Goal: Transaction & Acquisition: Purchase product/service

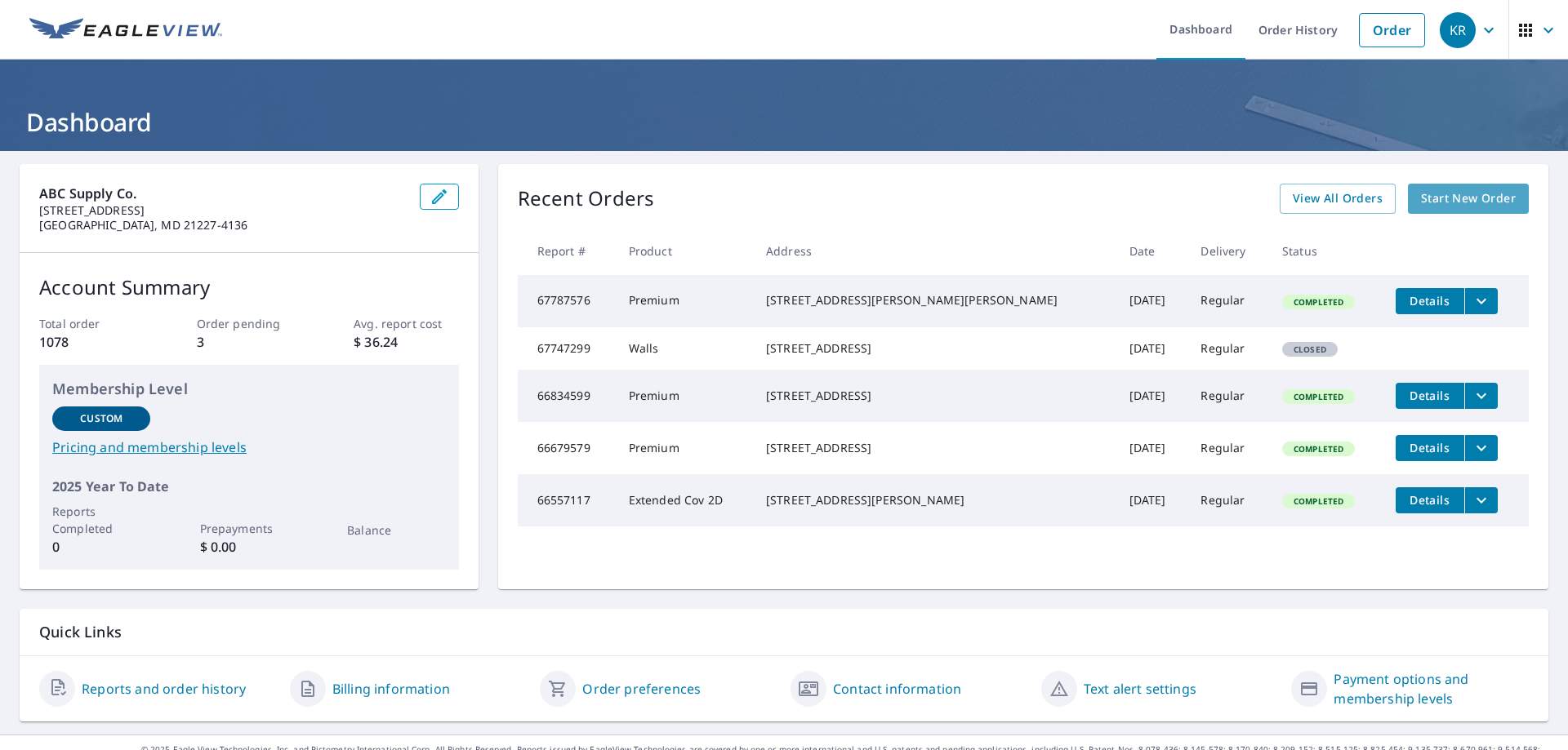
click at [1425, 194] on span "Start New Order" at bounding box center [1468, 199] width 95 height 20
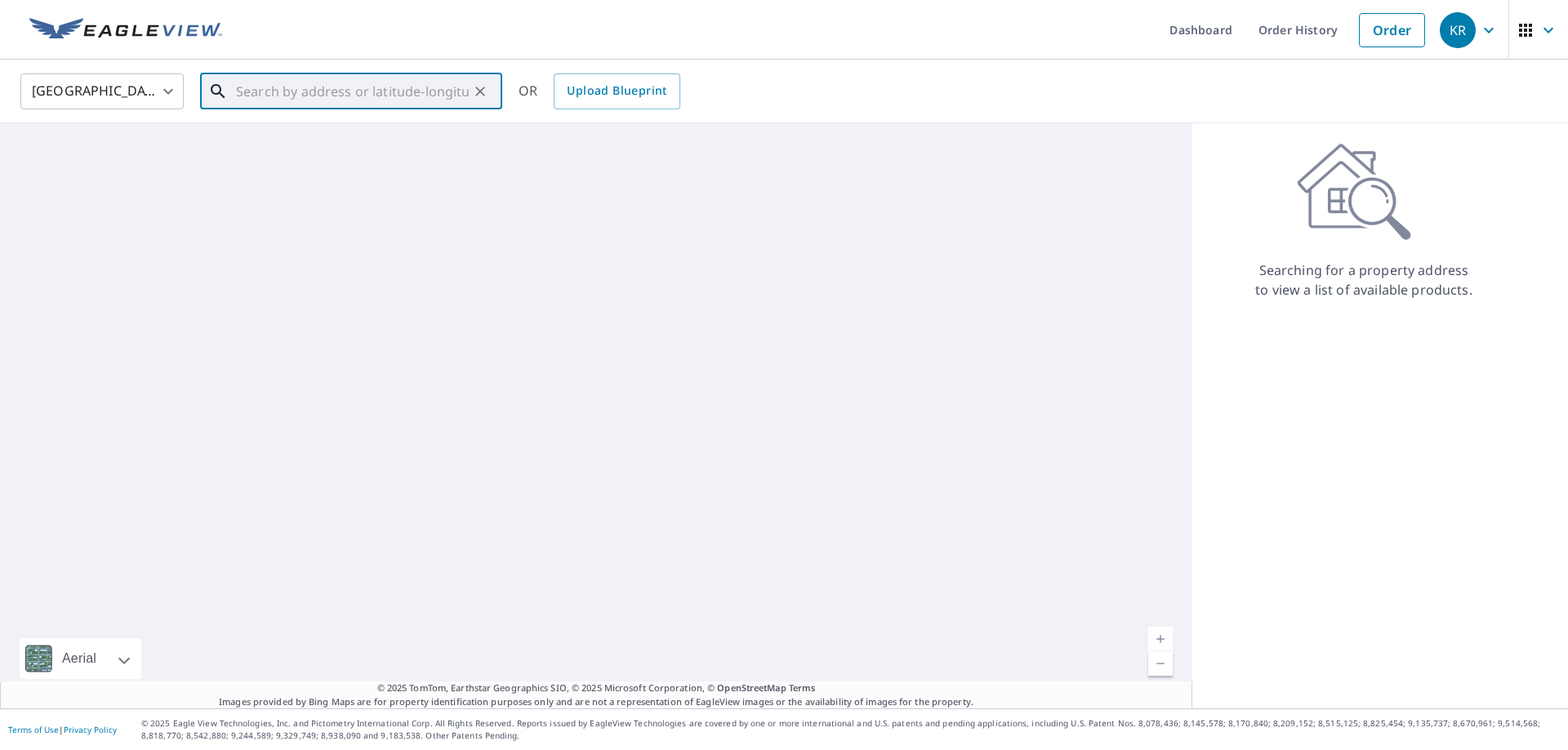
click at [311, 89] on input "text" at bounding box center [353, 91] width 233 height 46
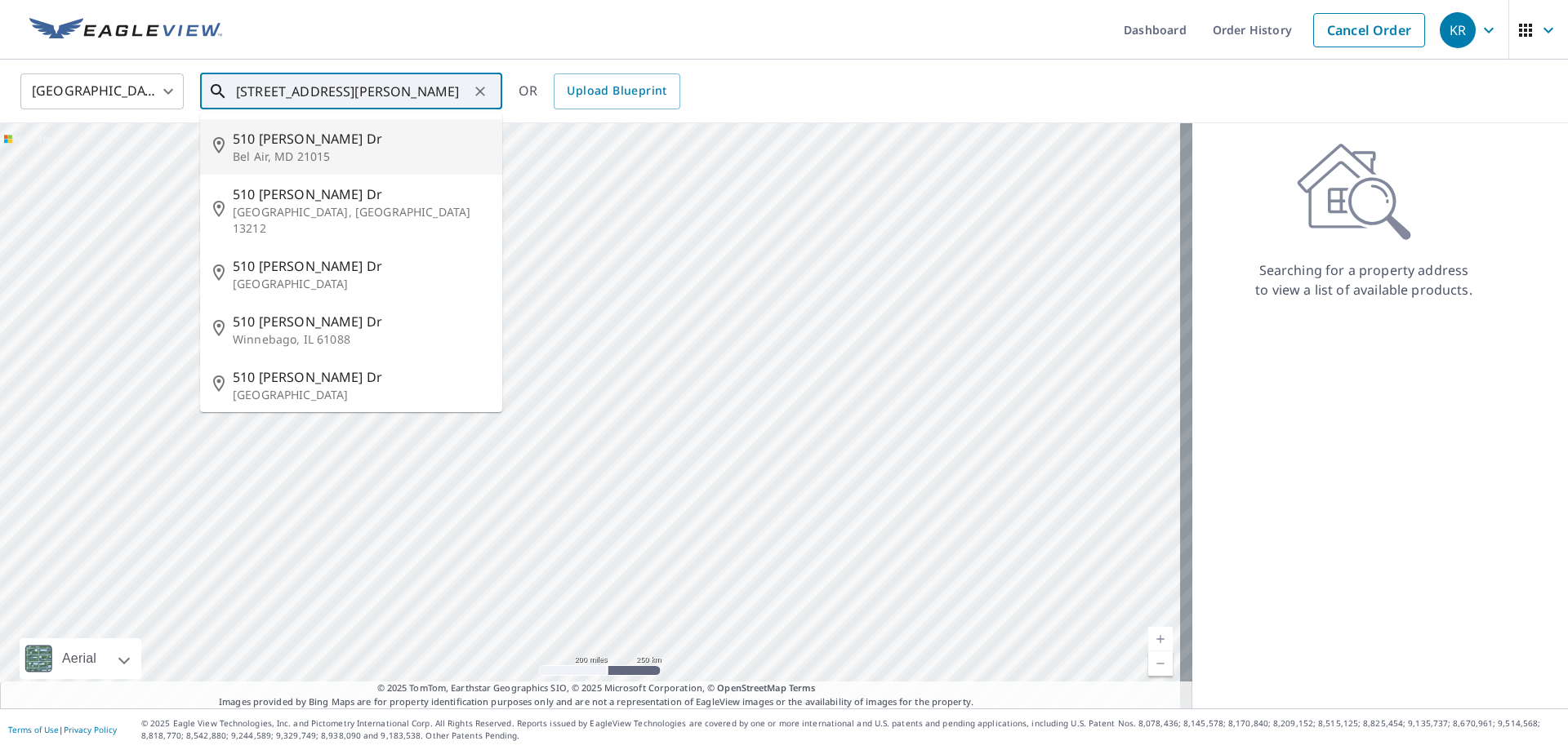
click at [273, 148] on p "Bel Air, MD 21015" at bounding box center [361, 156] width 257 height 16
type input "[STREET_ADDRESS][PERSON_NAME][PERSON_NAME]"
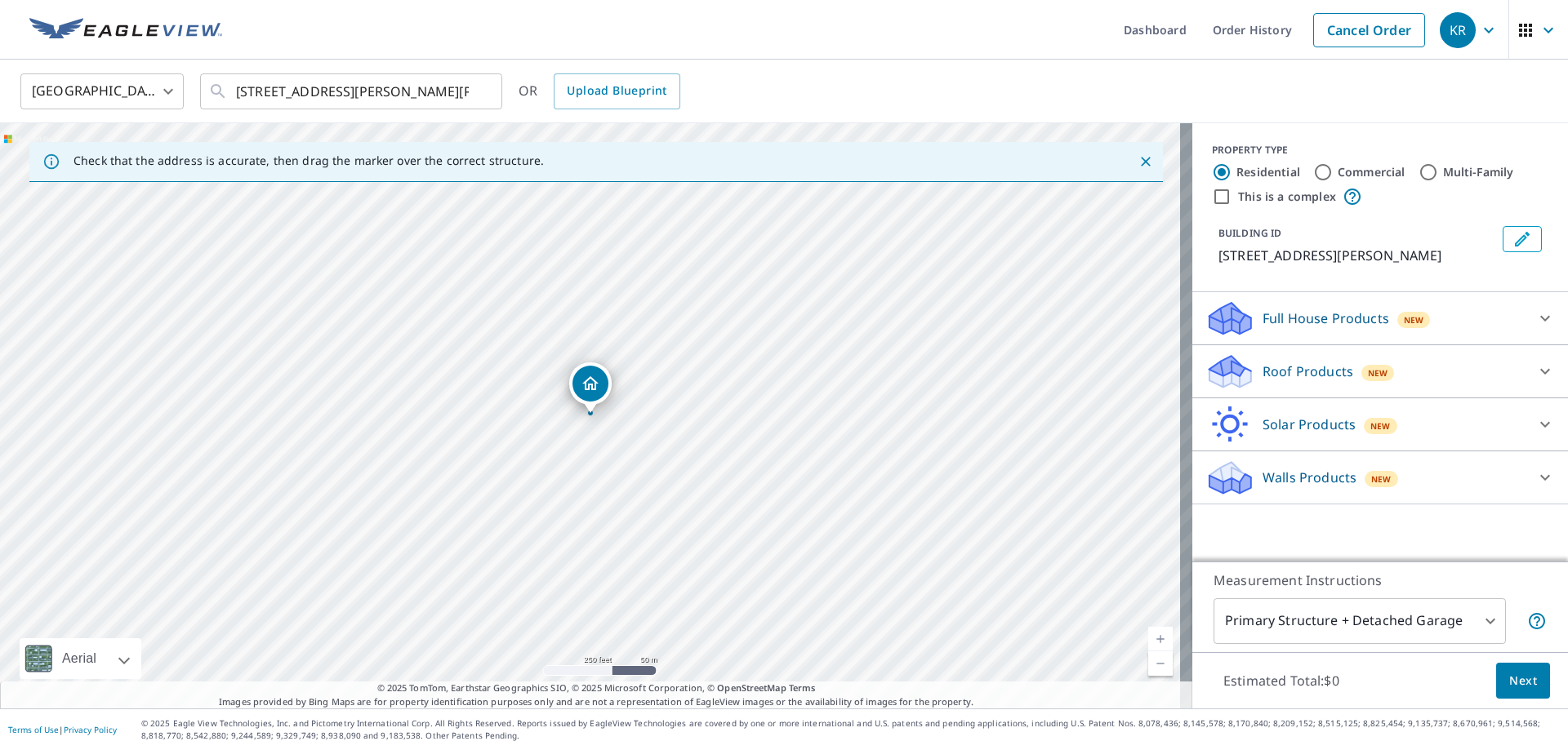
click at [1471, 321] on div "Full House Products New" at bounding box center [1365, 318] width 320 height 38
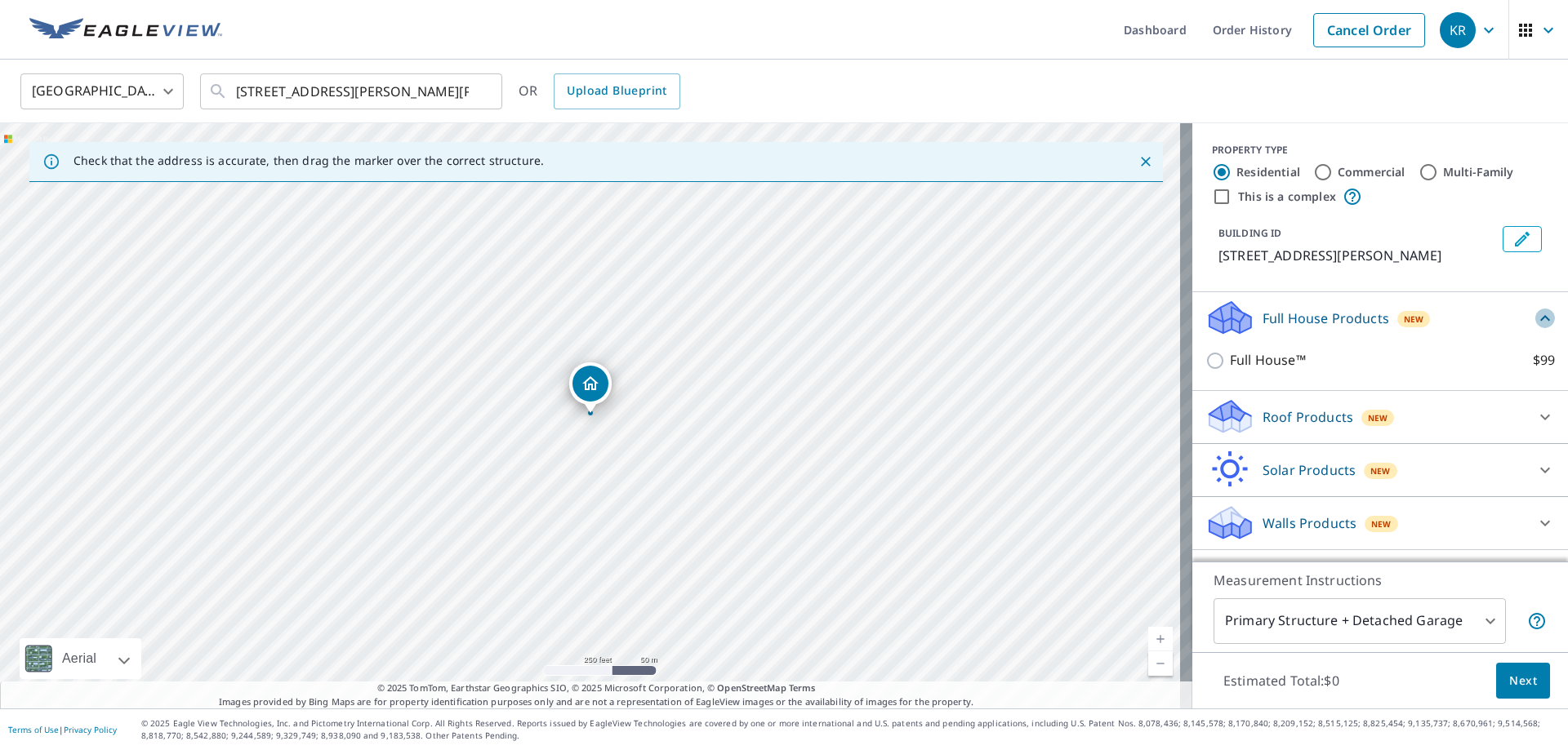
click at [1536, 317] on icon at bounding box center [1544, 318] width 19 height 19
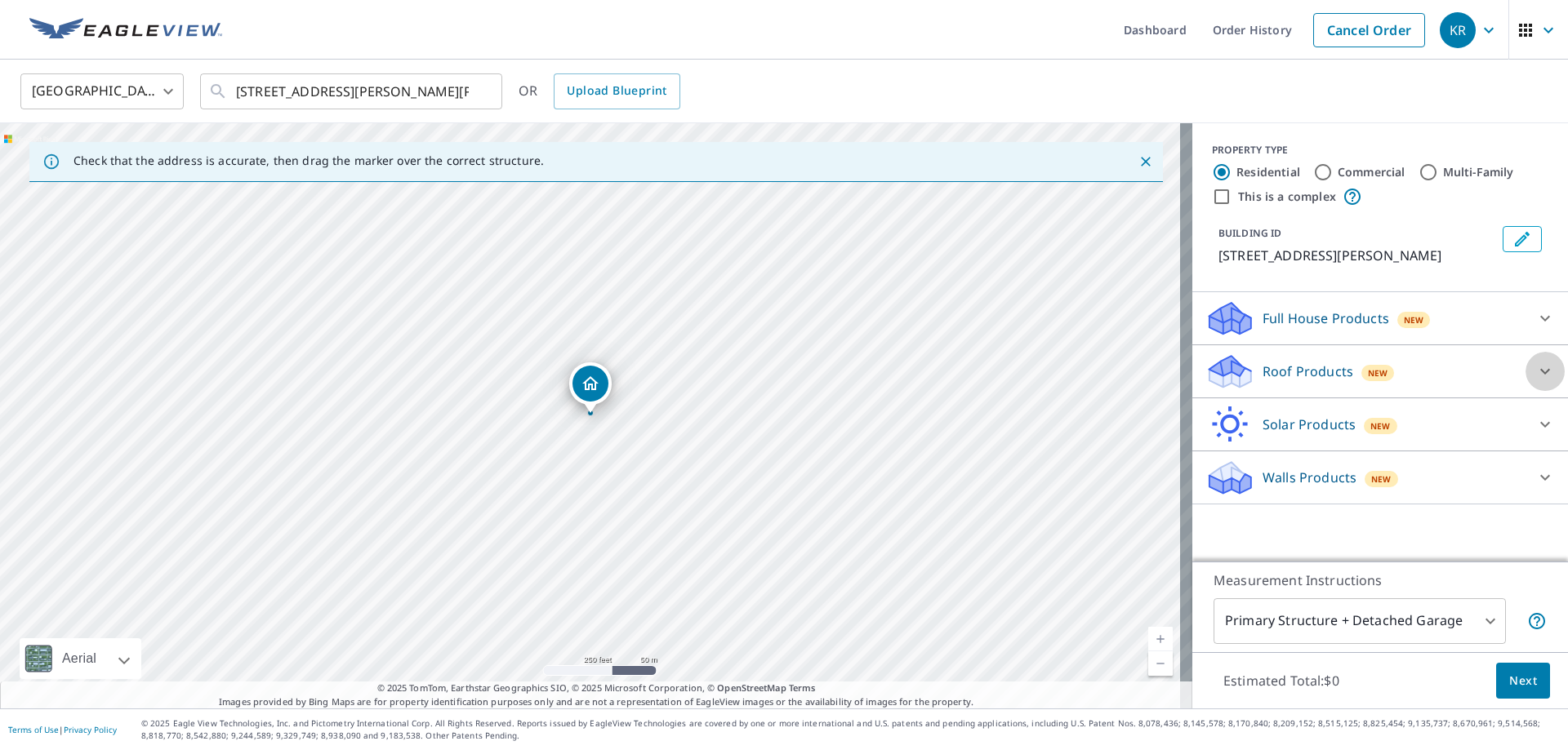
click at [1535, 372] on icon at bounding box center [1544, 371] width 19 height 19
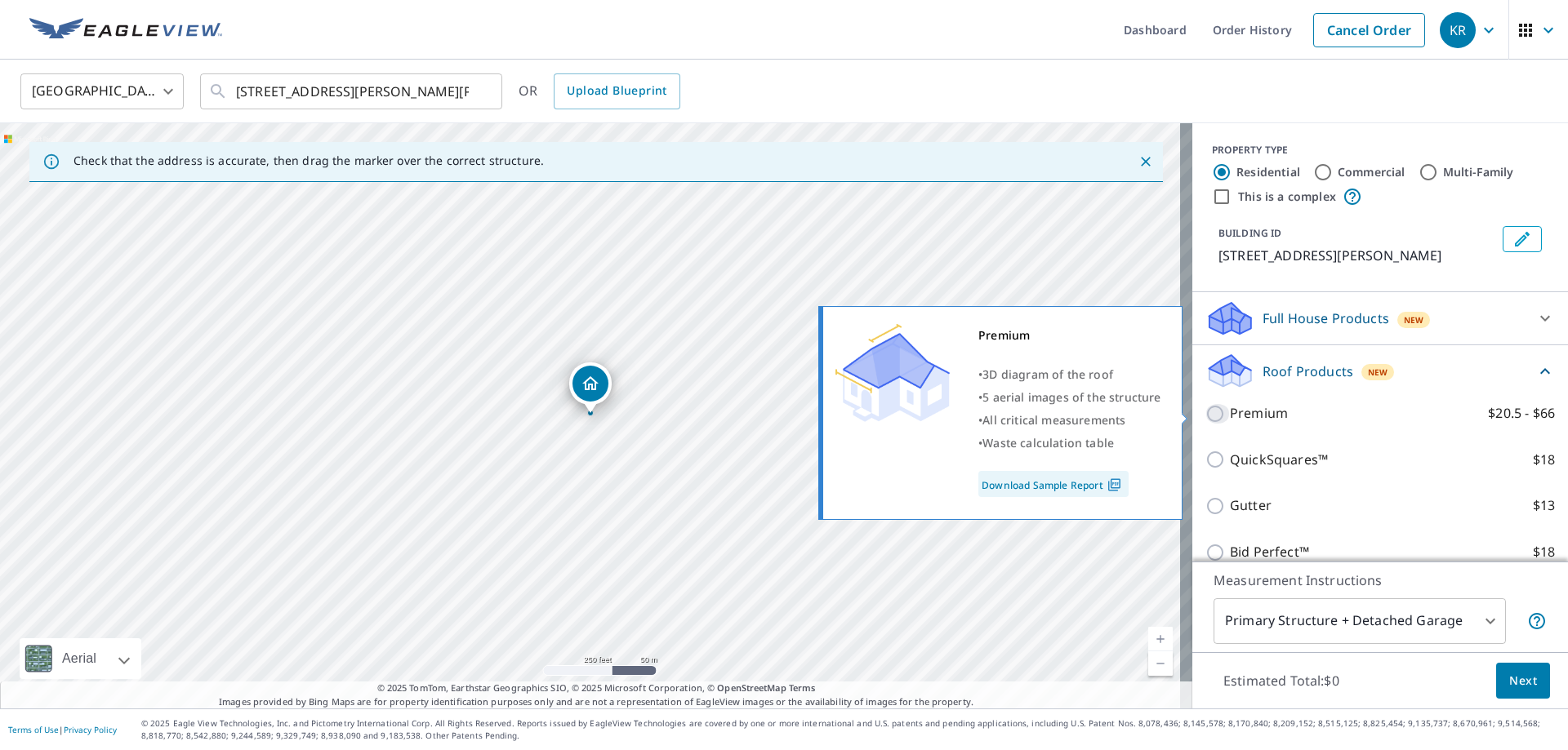
click at [1210, 418] on input "Premium $20.5 - $66" at bounding box center [1217, 413] width 24 height 19
checkbox input "true"
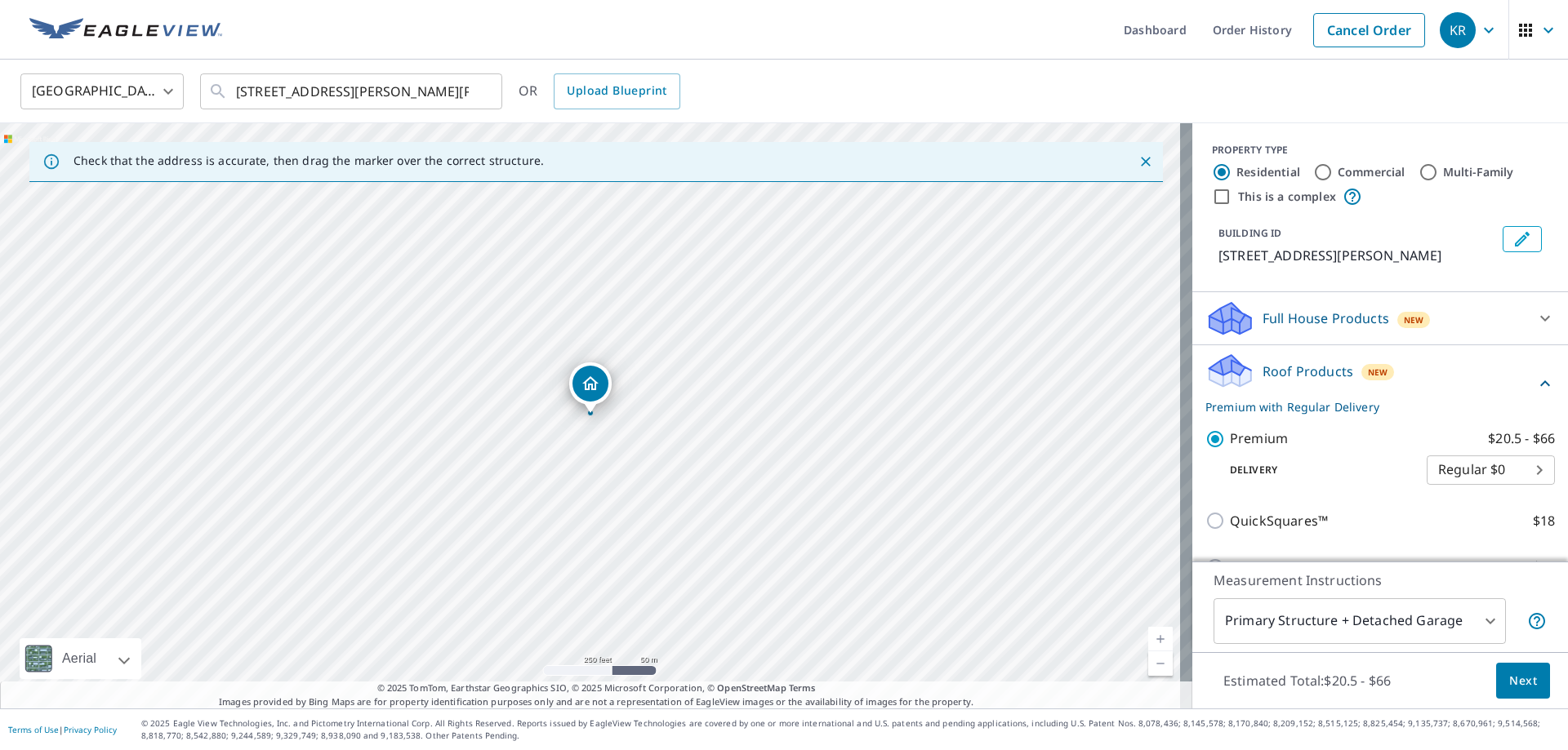
click at [1535, 391] on icon at bounding box center [1544, 383] width 19 height 19
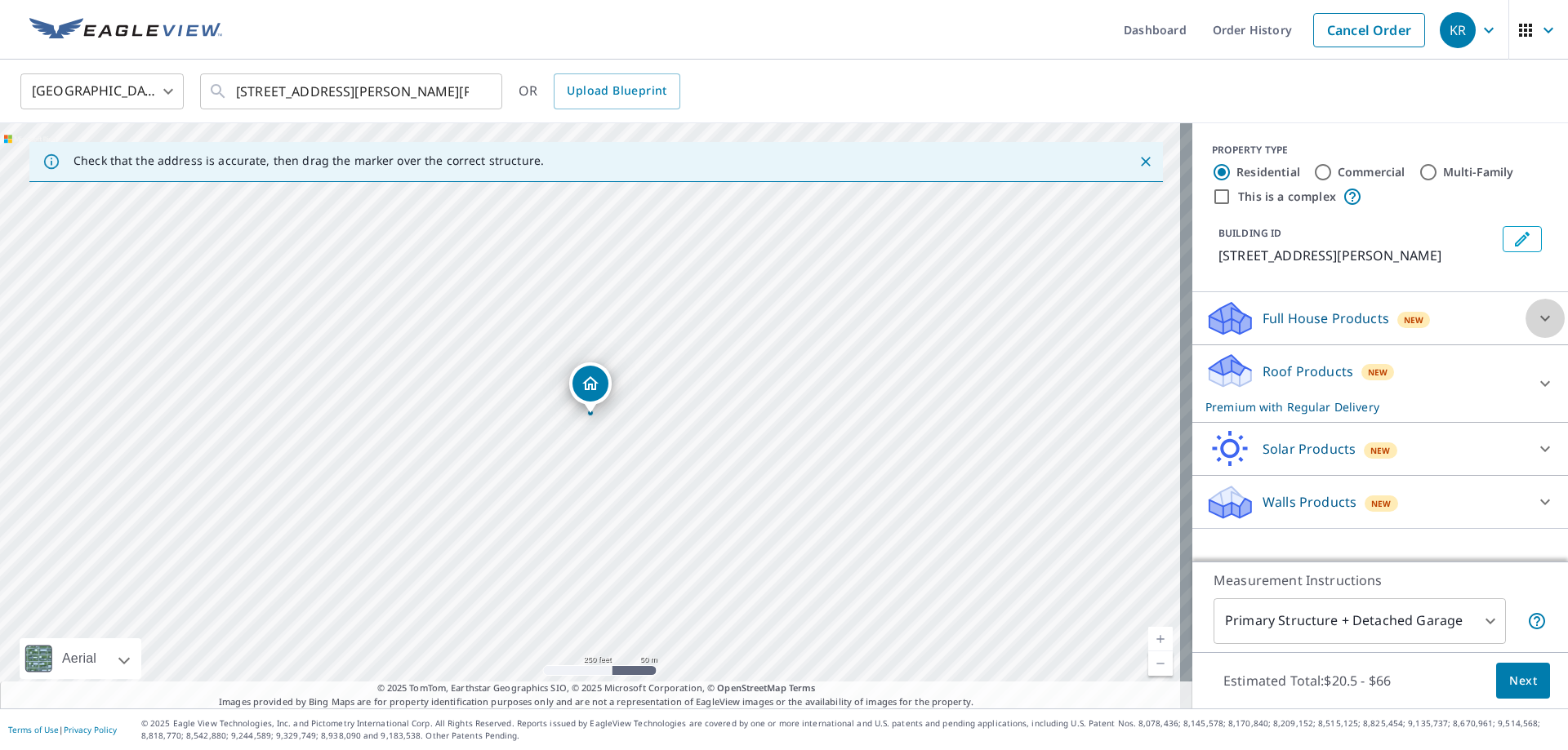
click at [1537, 319] on icon at bounding box center [1544, 318] width 19 height 19
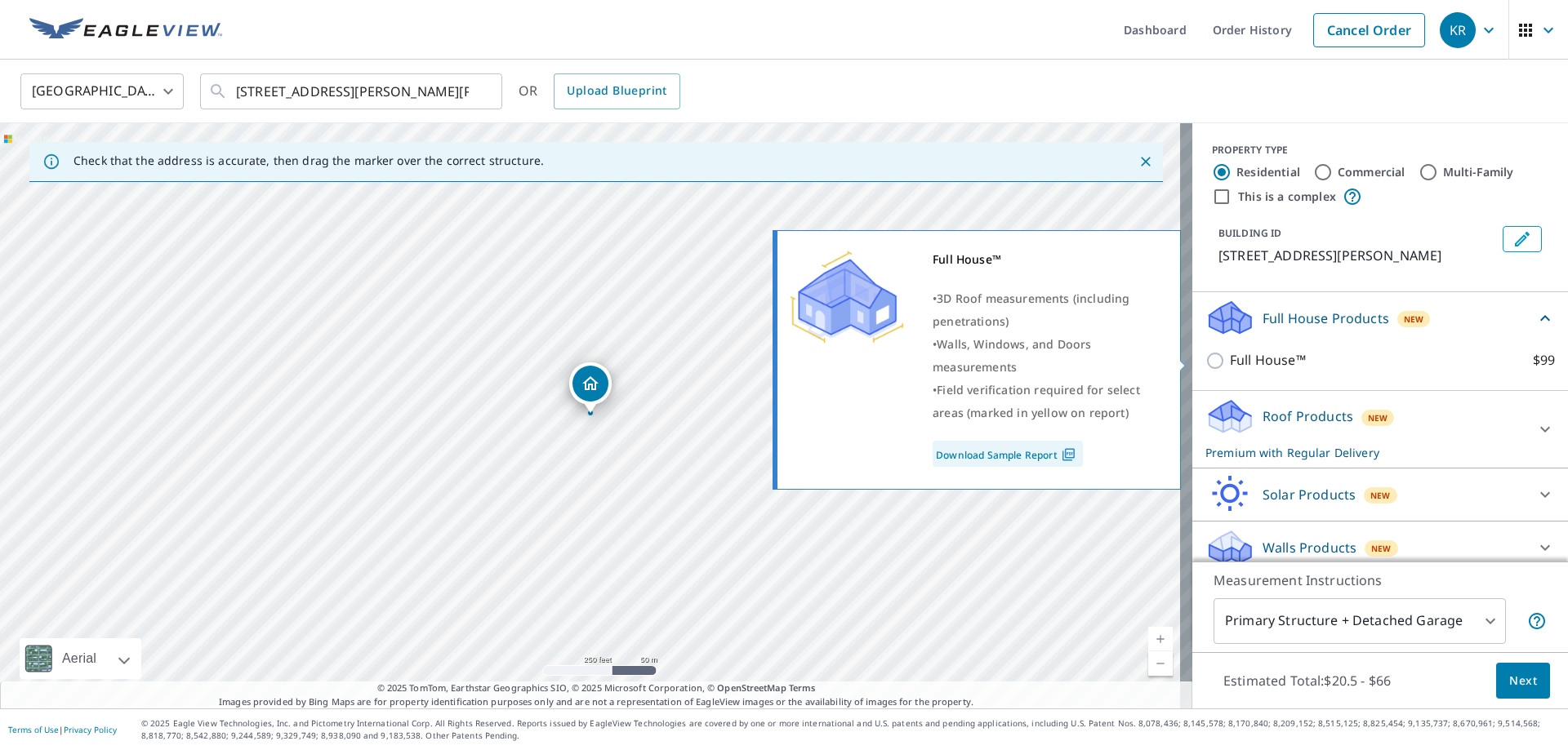
click at [1231, 362] on p "Full House™" at bounding box center [1268, 360] width 76 height 20
click at [1230, 362] on input "Full House™ $99" at bounding box center [1217, 360] width 24 height 19
checkbox input "true"
checkbox input "false"
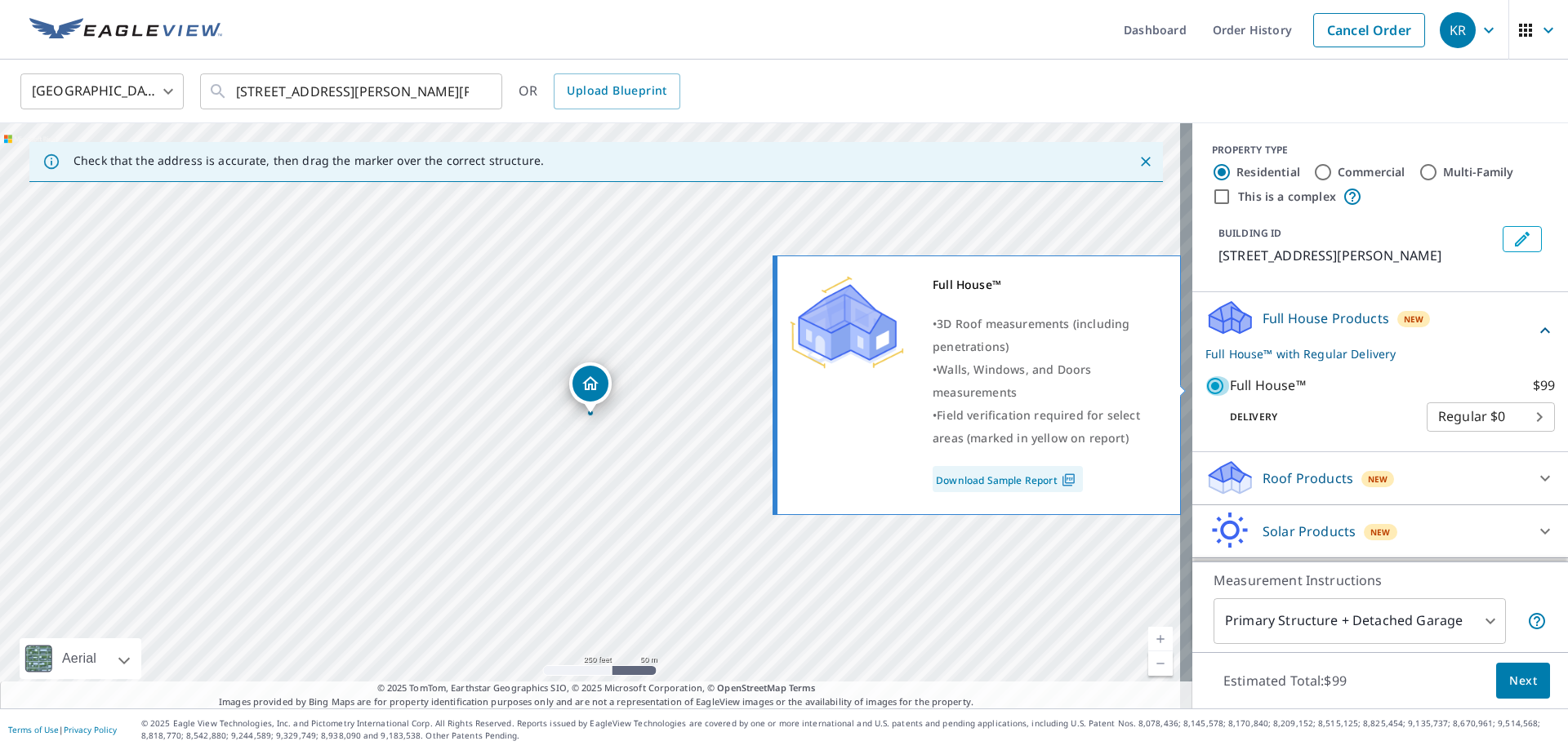
click at [1212, 386] on input "Full House™ $99" at bounding box center [1217, 386] width 24 height 19
checkbox input "false"
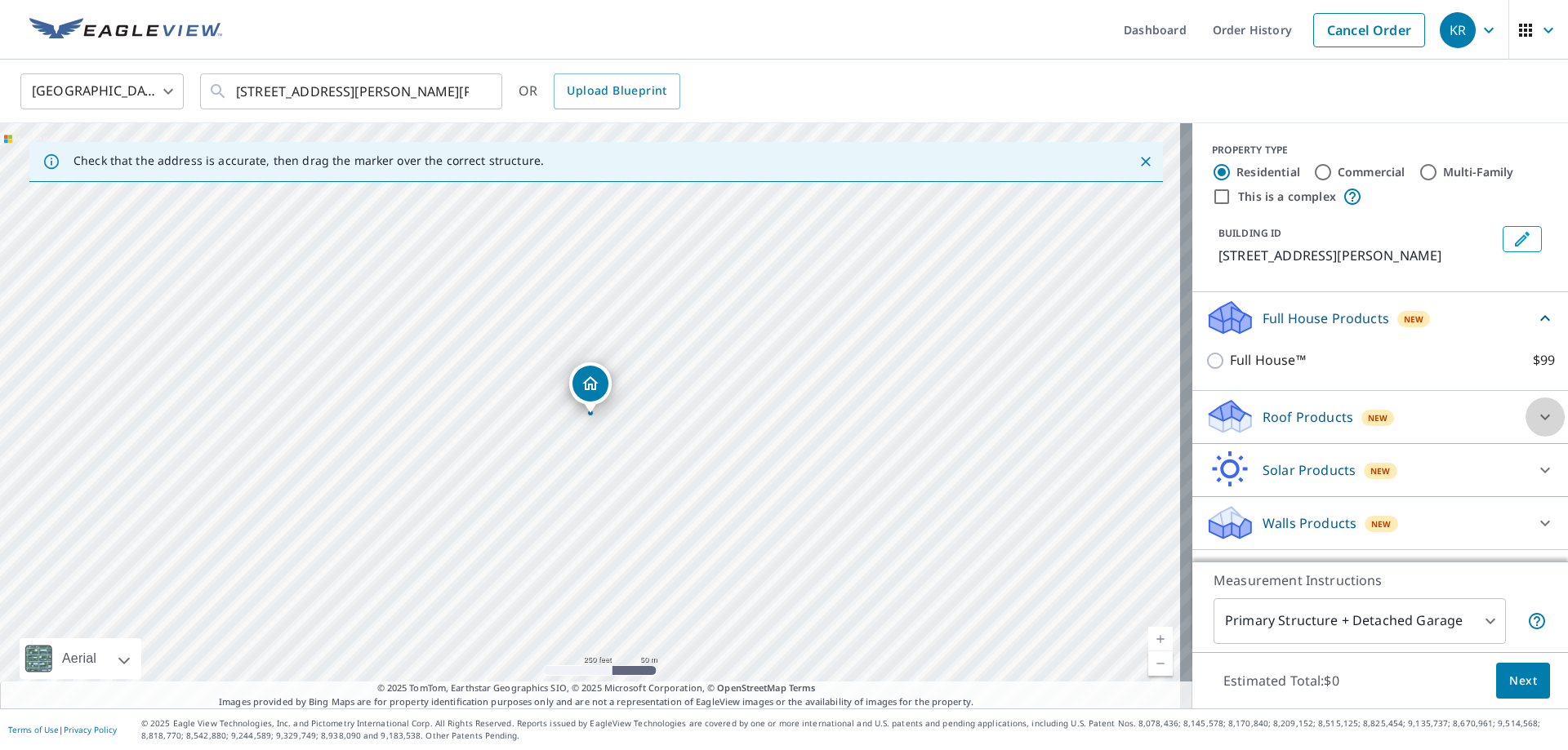
click at [1535, 418] on icon at bounding box center [1544, 417] width 19 height 19
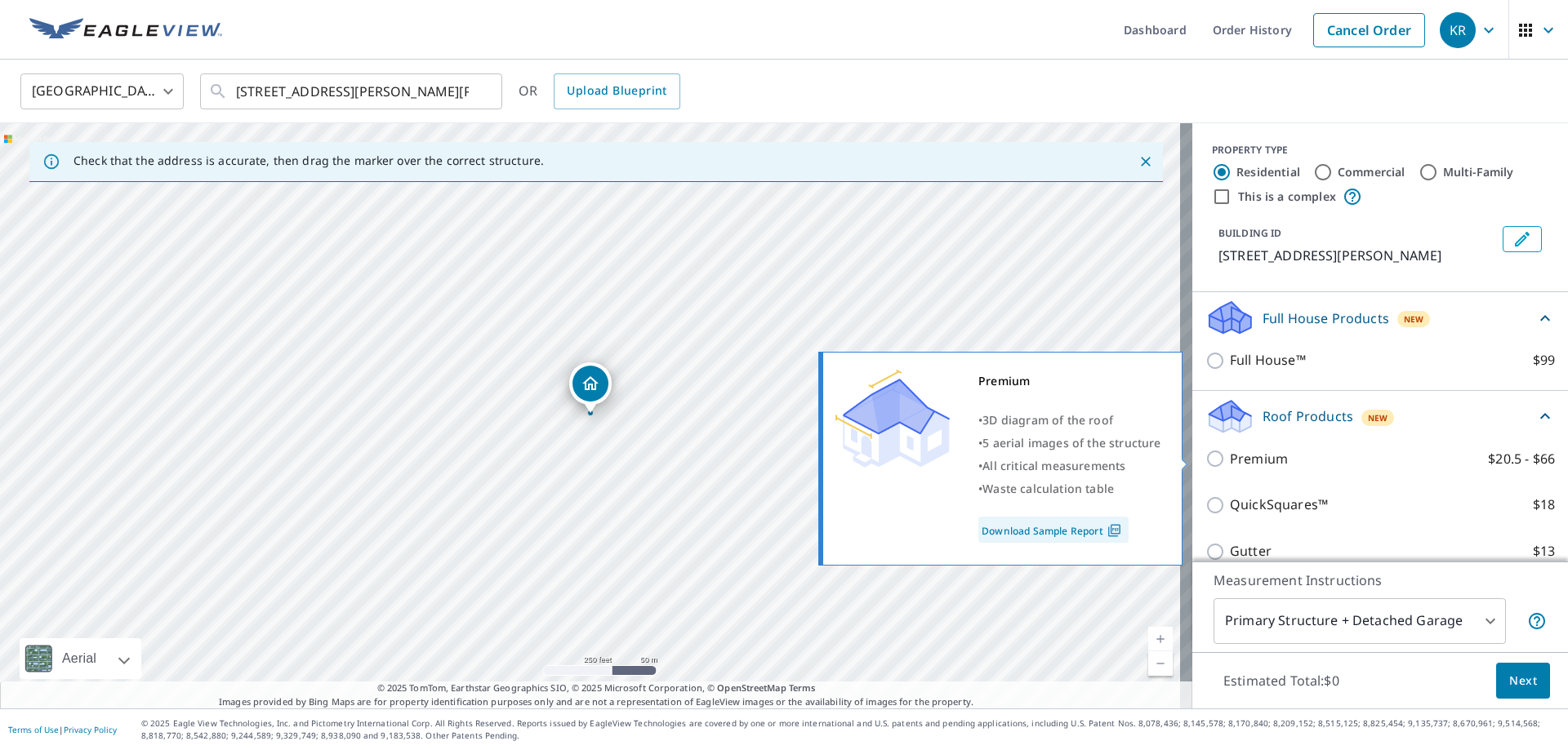
click at [1231, 465] on p "Premium" at bounding box center [1259, 459] width 58 height 20
click at [1230, 465] on input "Premium $20.5 - $66" at bounding box center [1217, 458] width 24 height 19
checkbox input "true"
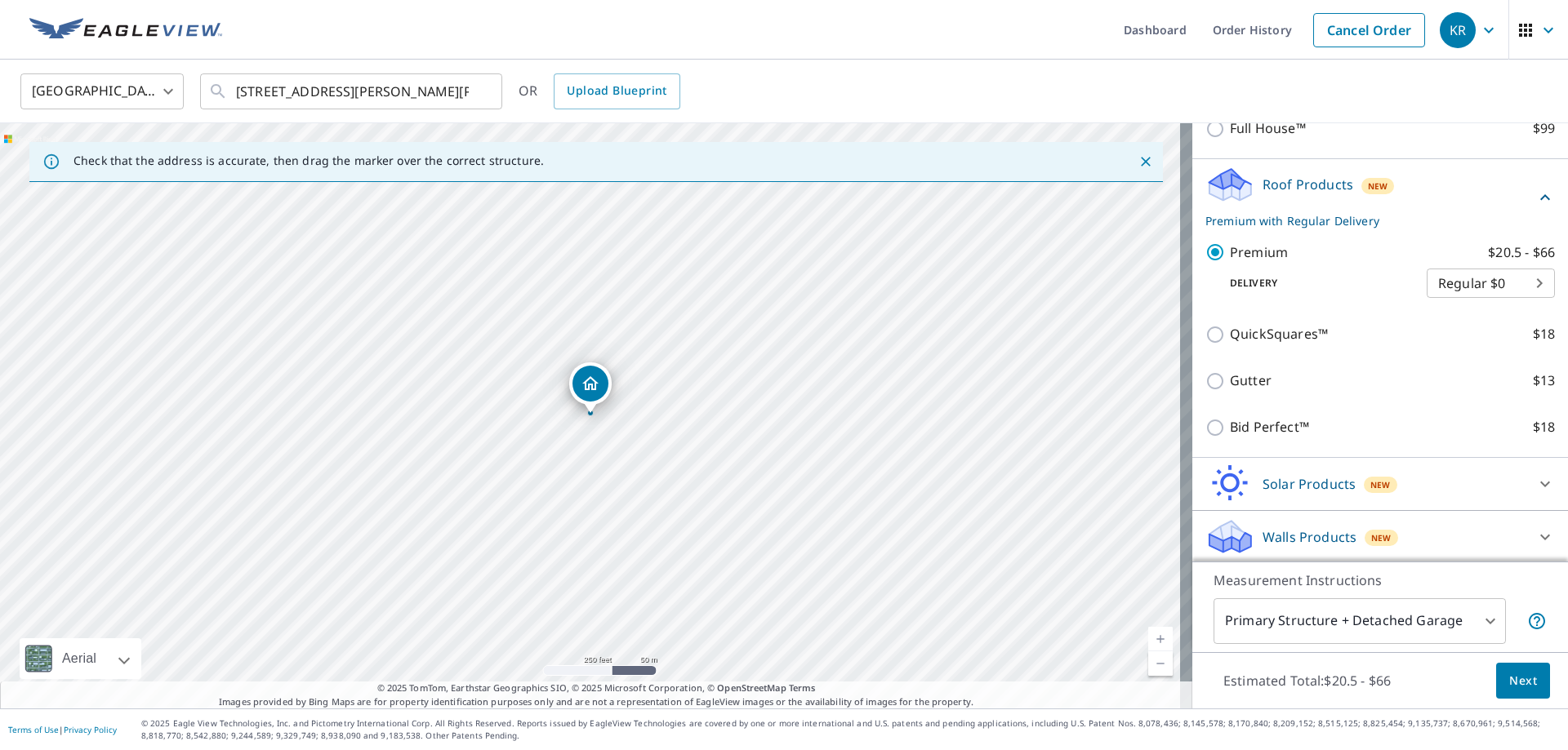
scroll to position [235, 0]
click at [1535, 529] on icon at bounding box center [1544, 534] width 19 height 19
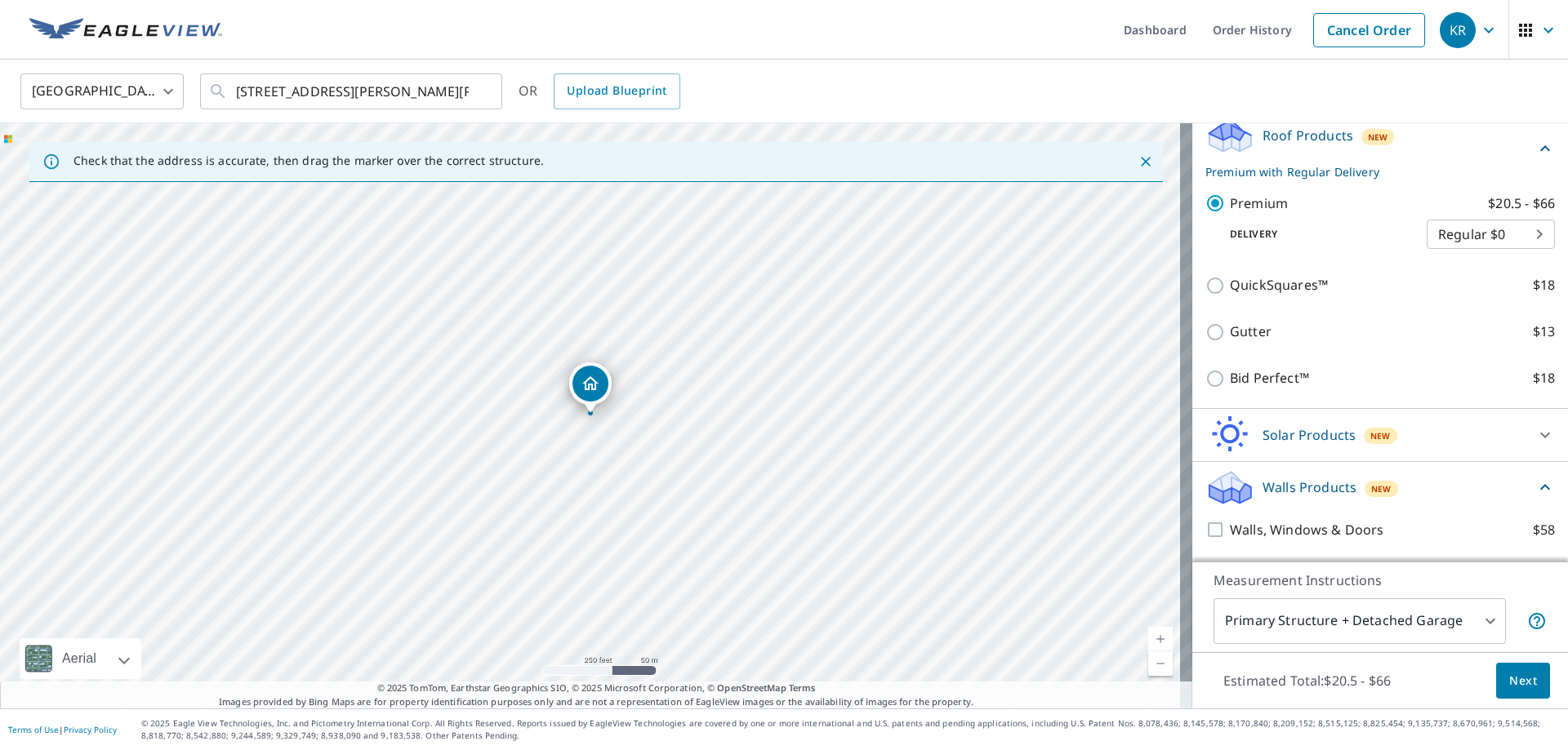
scroll to position [326, 0]
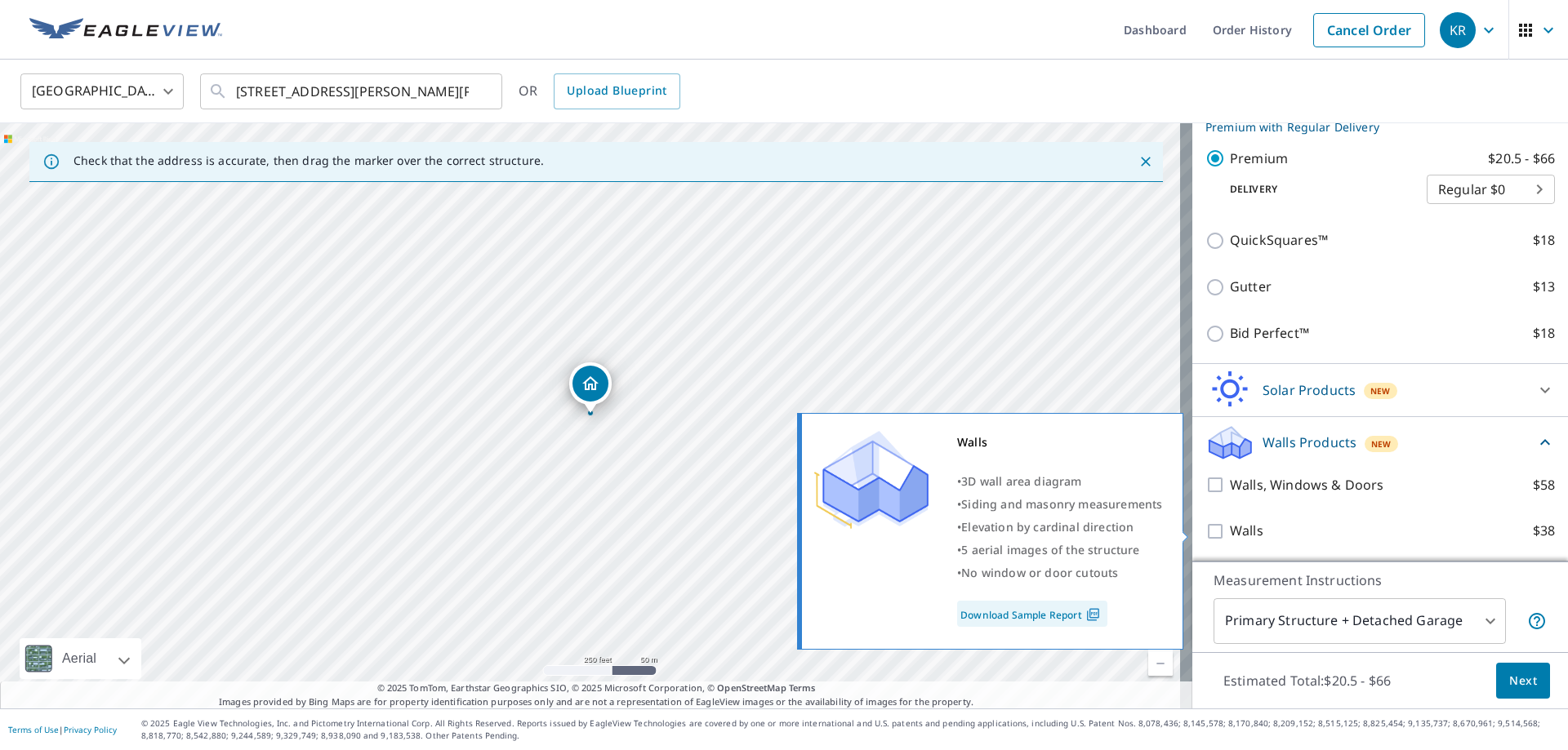
click at [1205, 528] on input "Walls $38" at bounding box center [1217, 531] width 24 height 19
checkbox input "true"
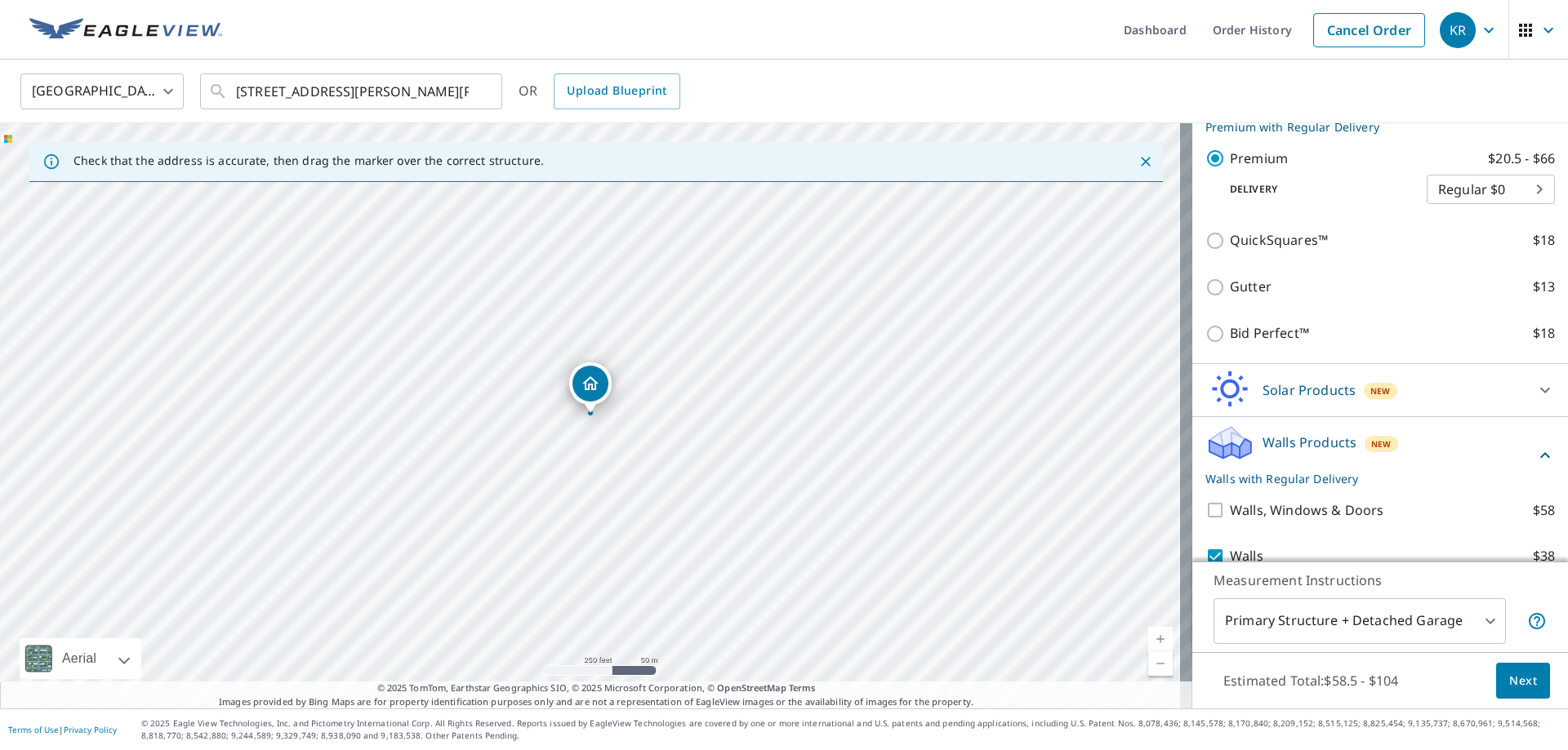
click at [1517, 680] on span "Next" at bounding box center [1523, 682] width 28 height 20
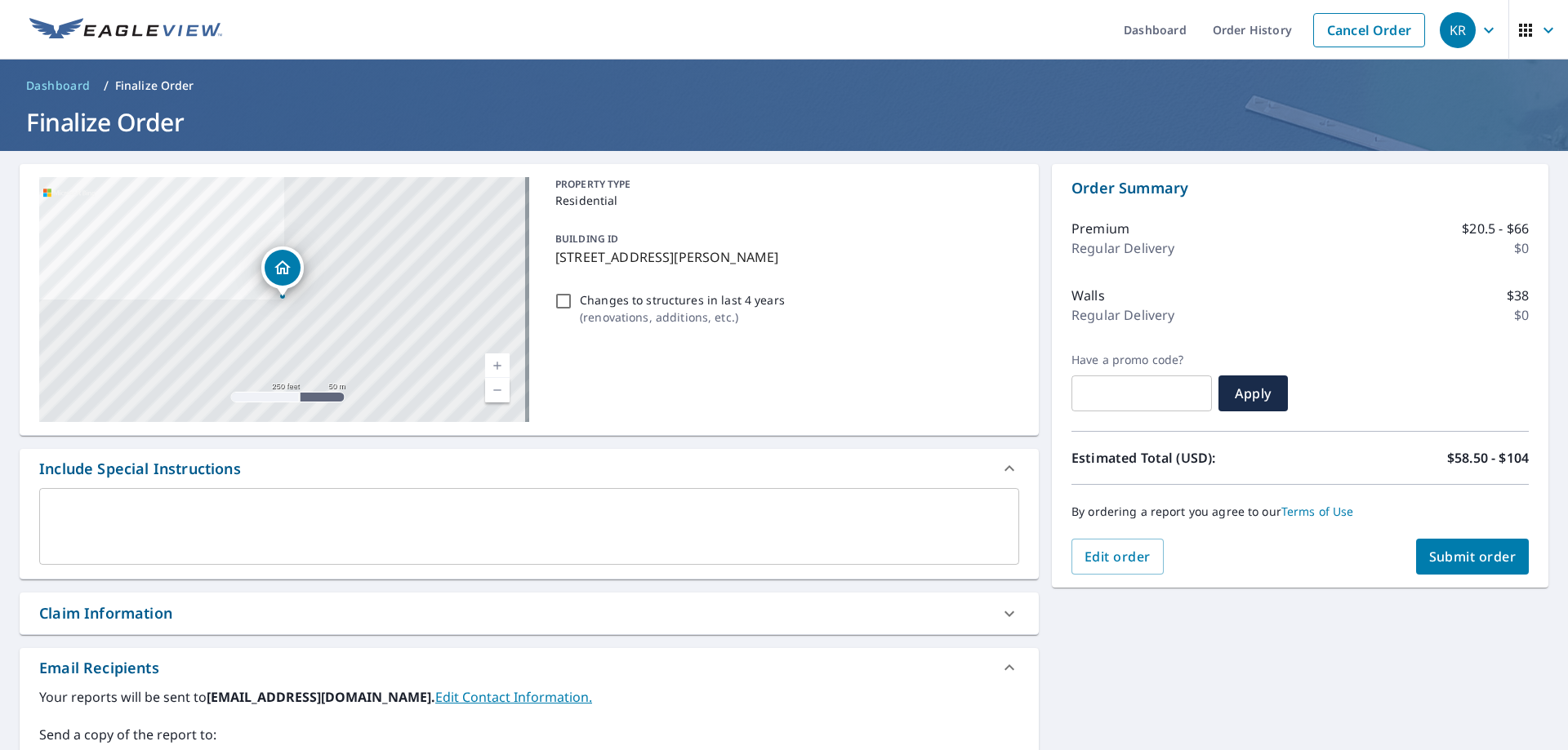
click at [1456, 555] on span "Submit order" at bounding box center [1473, 556] width 88 height 18
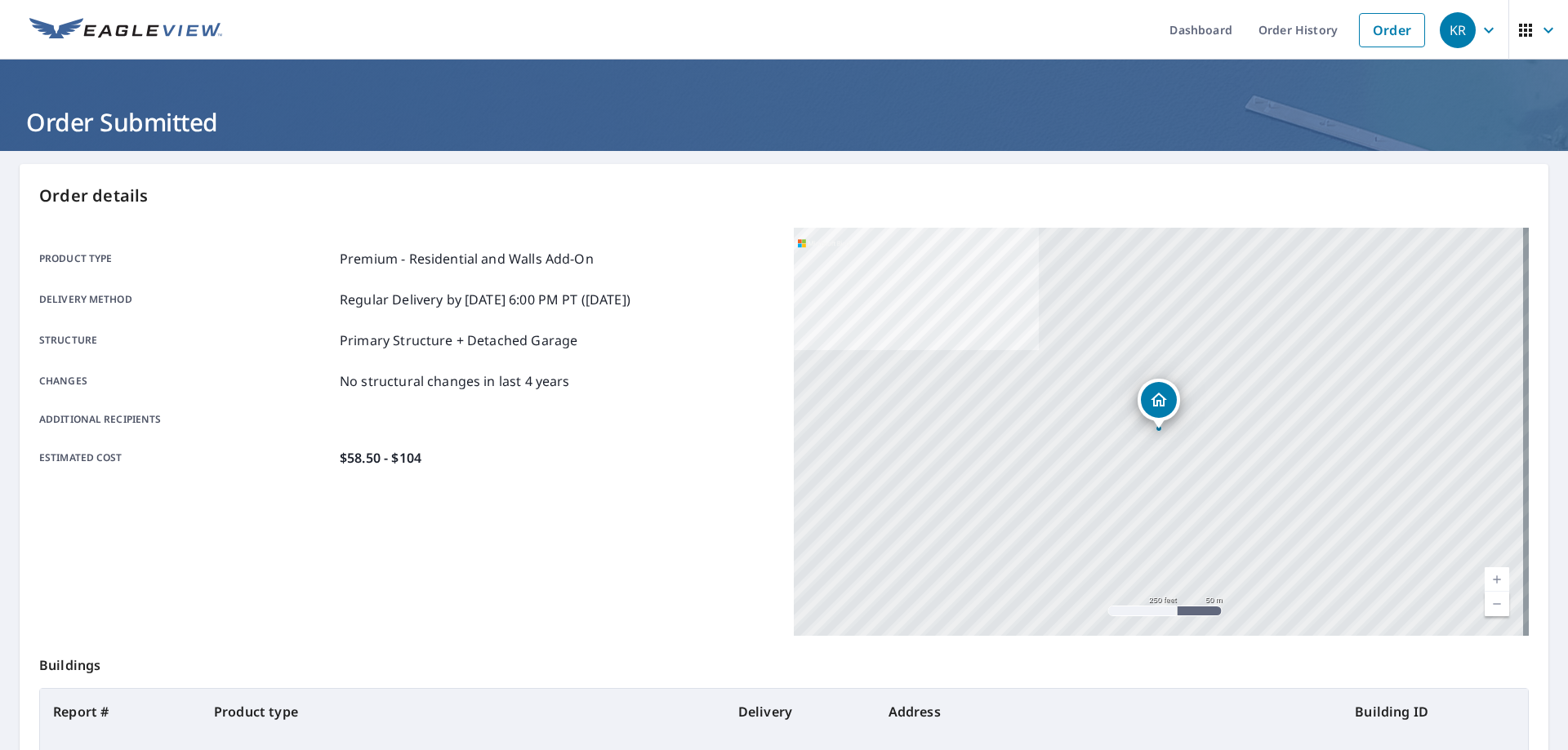
click at [596, 442] on div "Product type Premium - Residential and Walls Add-On Delivery method Regular Del…" at bounding box center [406, 358] width 735 height 219
